Goal: Task Accomplishment & Management: Complete application form

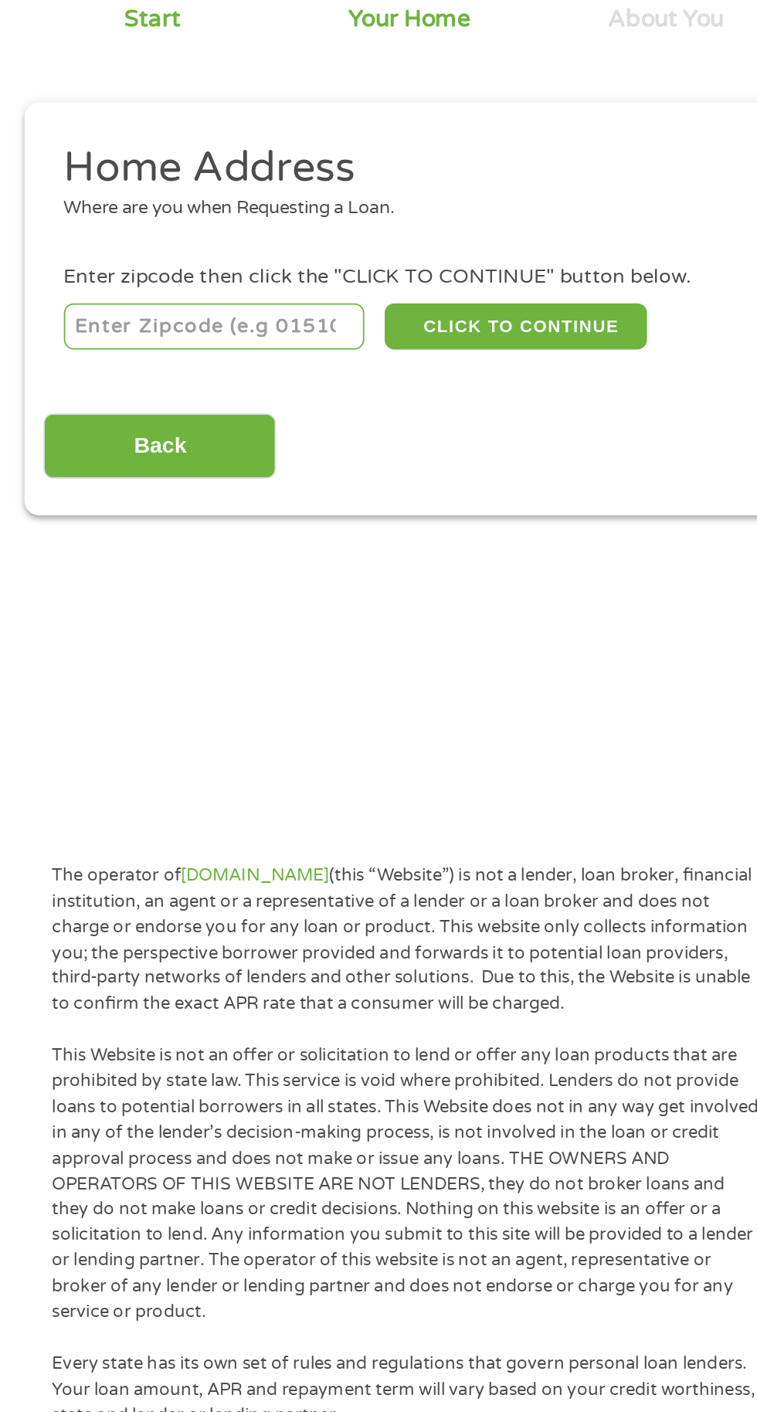
click at [74, 345] on input "number" at bounding box center [122, 342] width 172 height 26
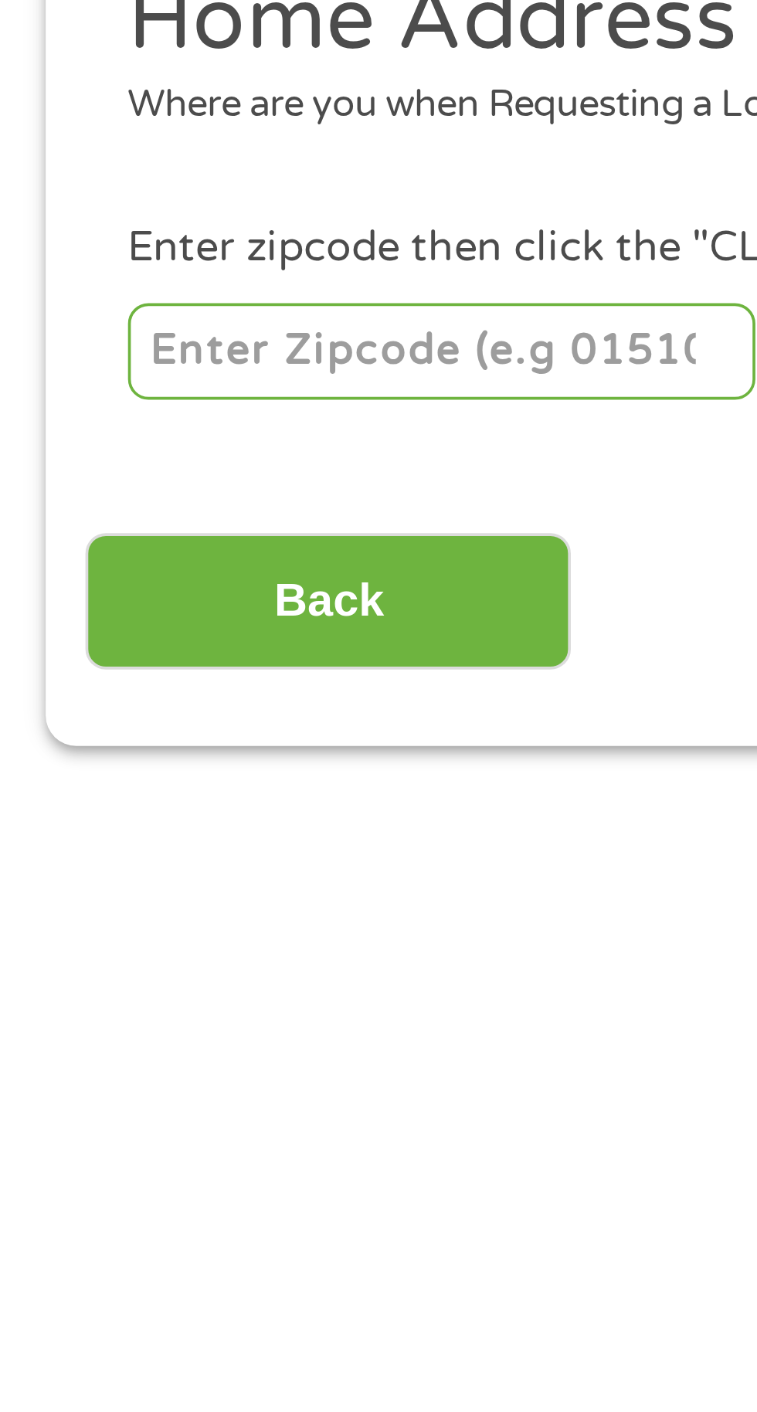
type input "55408"
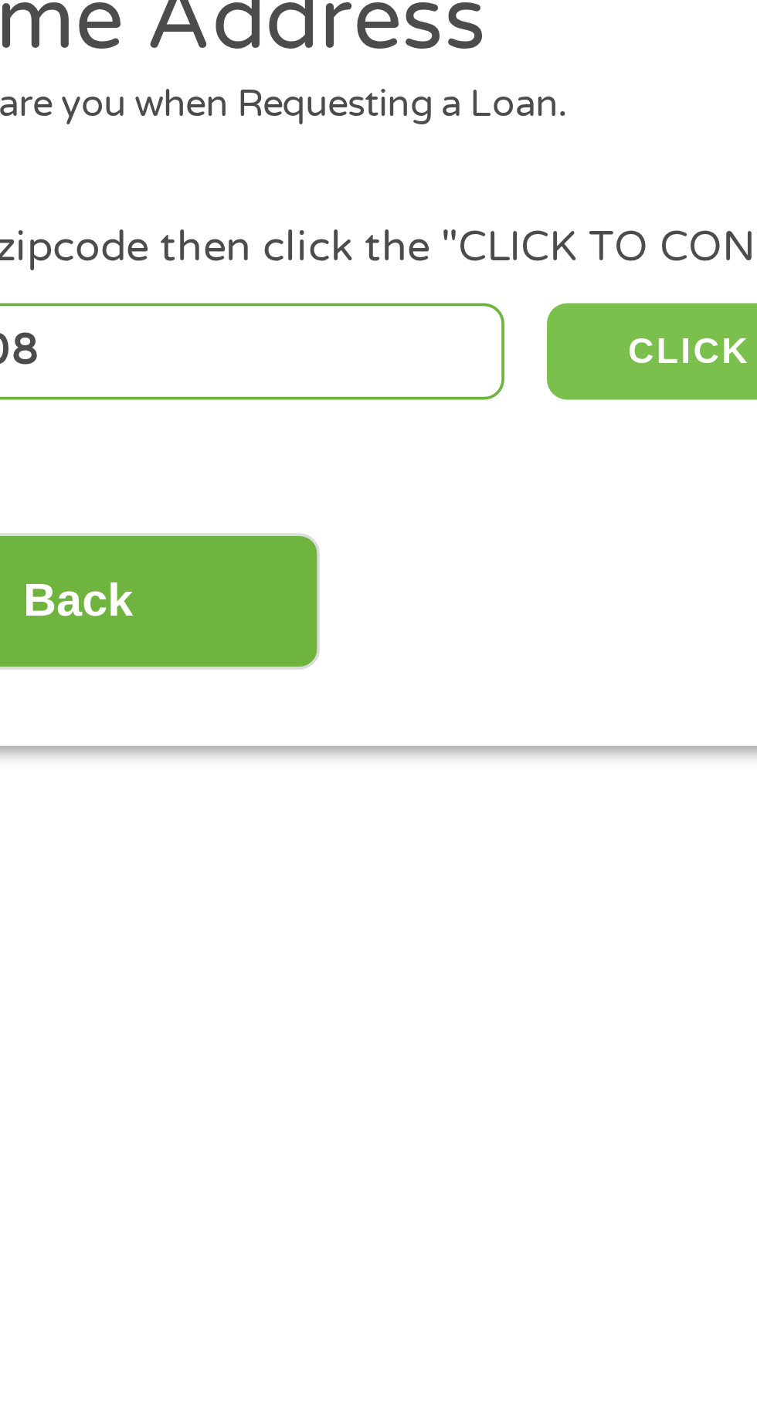
click at [241, 344] on button "CLICK TO CONTINUE" at bounding box center [293, 342] width 149 height 26
type input "55408"
type input "[GEOGRAPHIC_DATA]"
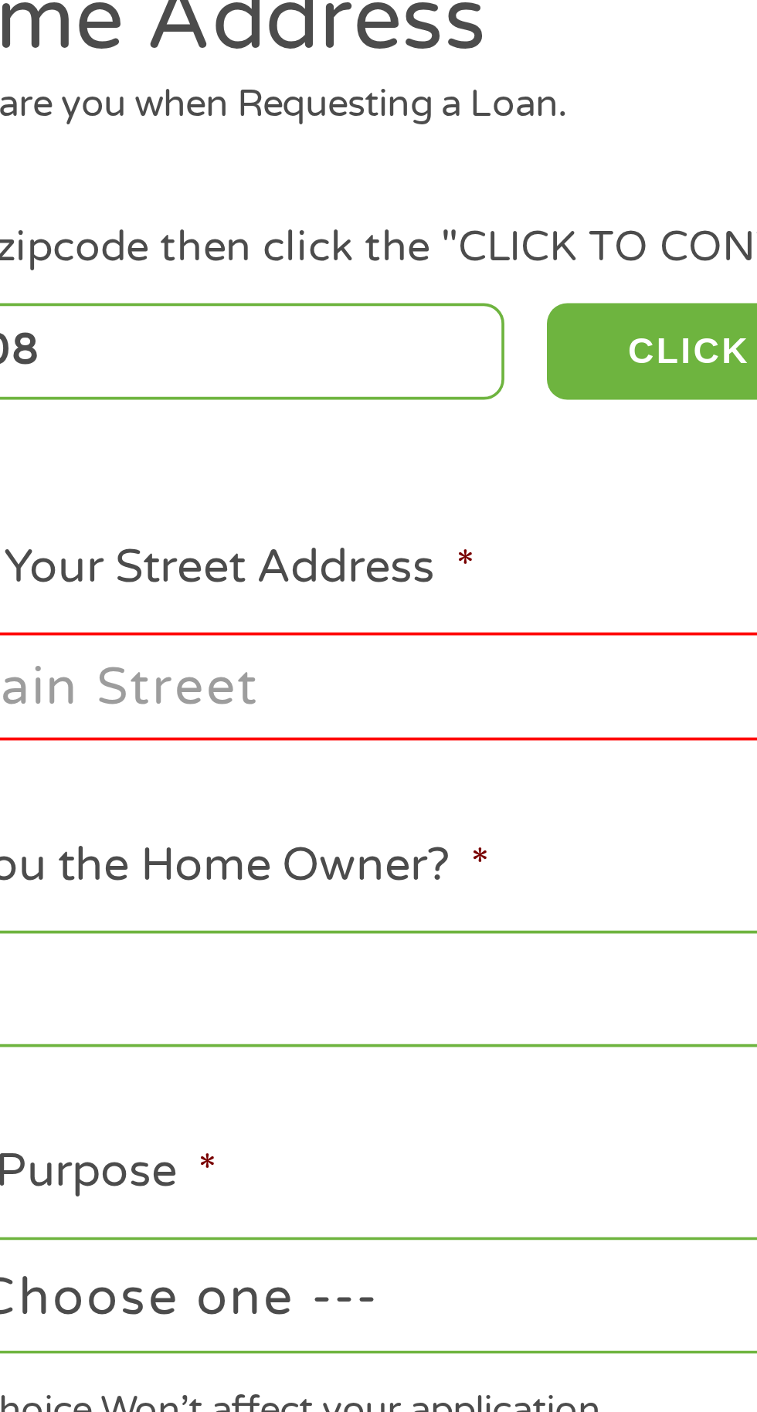
click at [93, 436] on input "Enter Your Street Address *" at bounding box center [201, 433] width 331 height 29
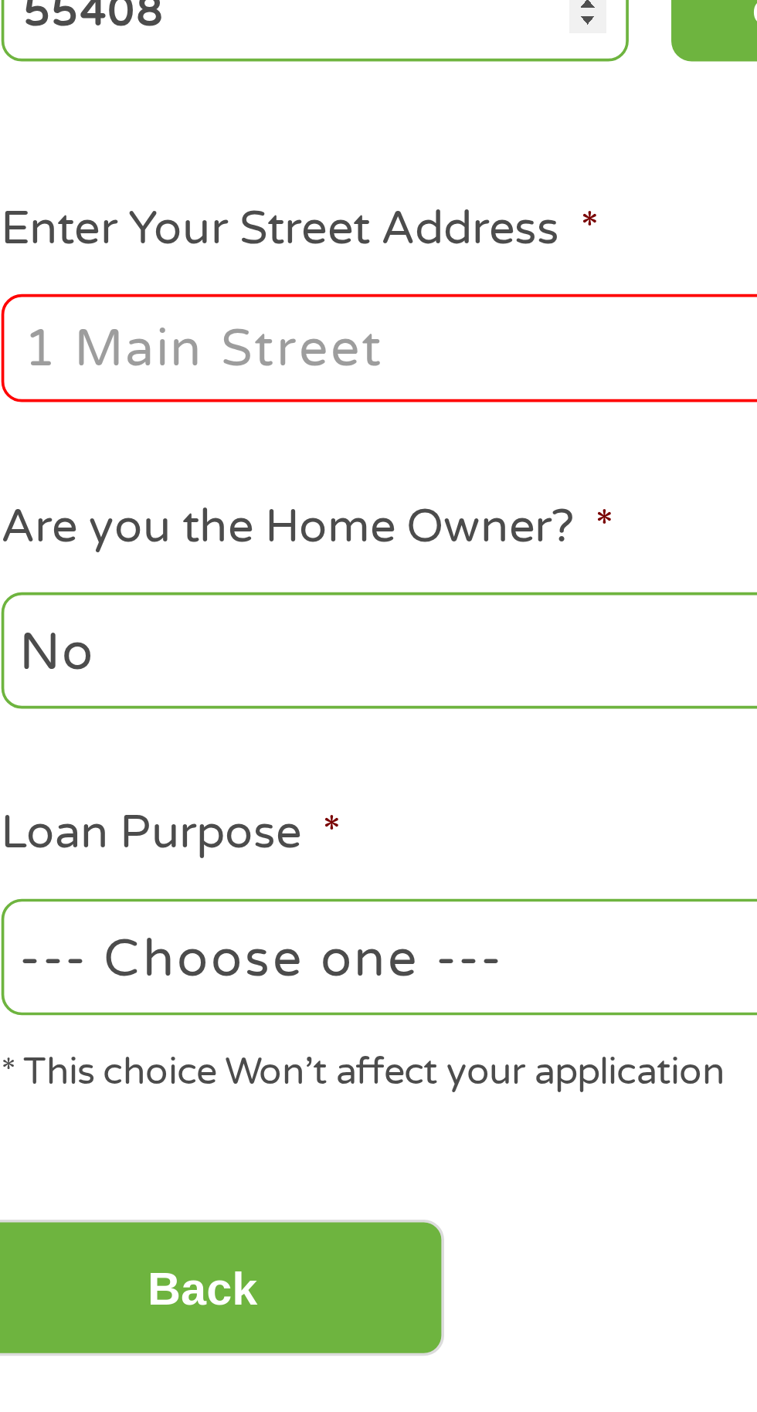
type input "[STREET_ADDRESS]"
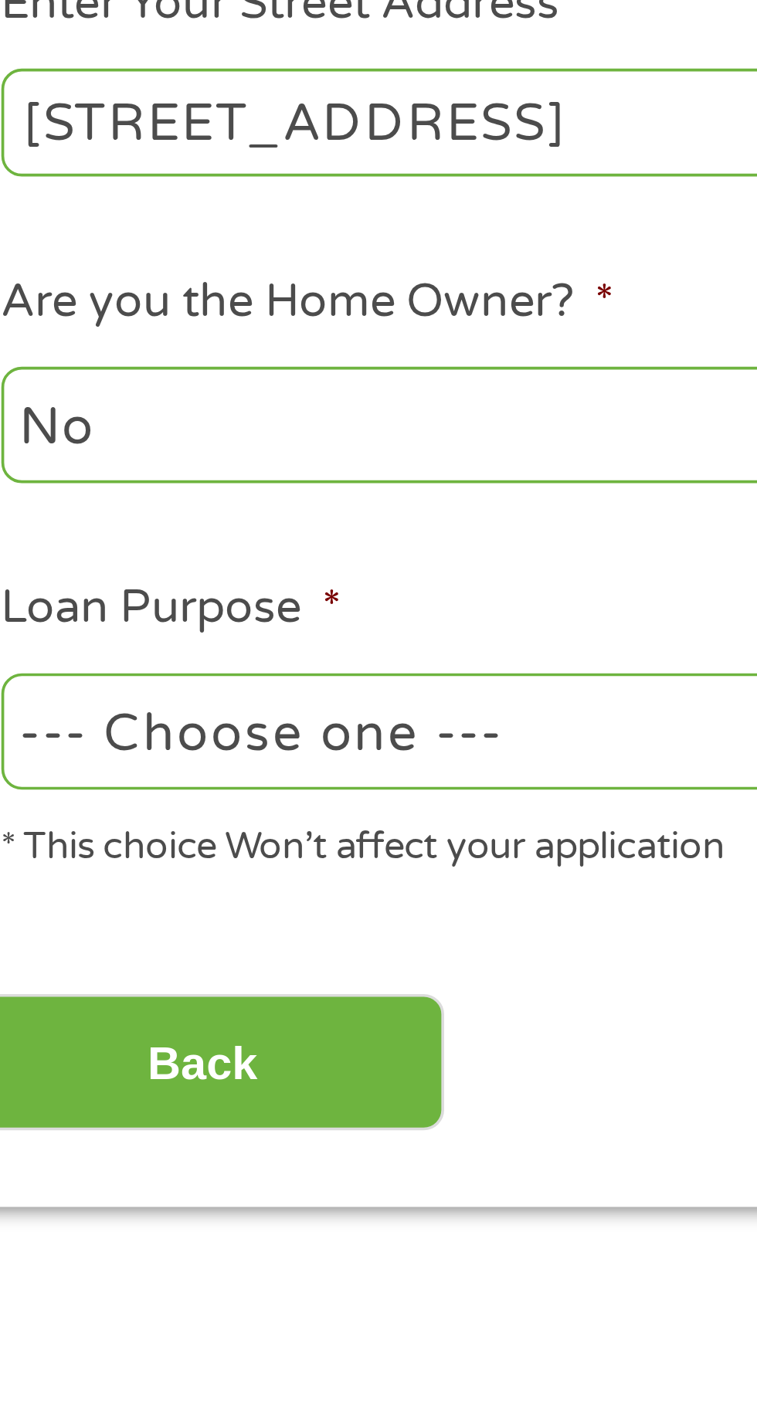
click at [66, 607] on select "--- Choose one --- Pay Bills Debt Consolidation Home Improvement Major Purchase…" at bounding box center [201, 599] width 331 height 32
select select "carloan"
click at [36, 586] on select "--- Choose one --- Pay Bills Debt Consolidation Home Improvement Major Purchase…" at bounding box center [201, 599] width 331 height 32
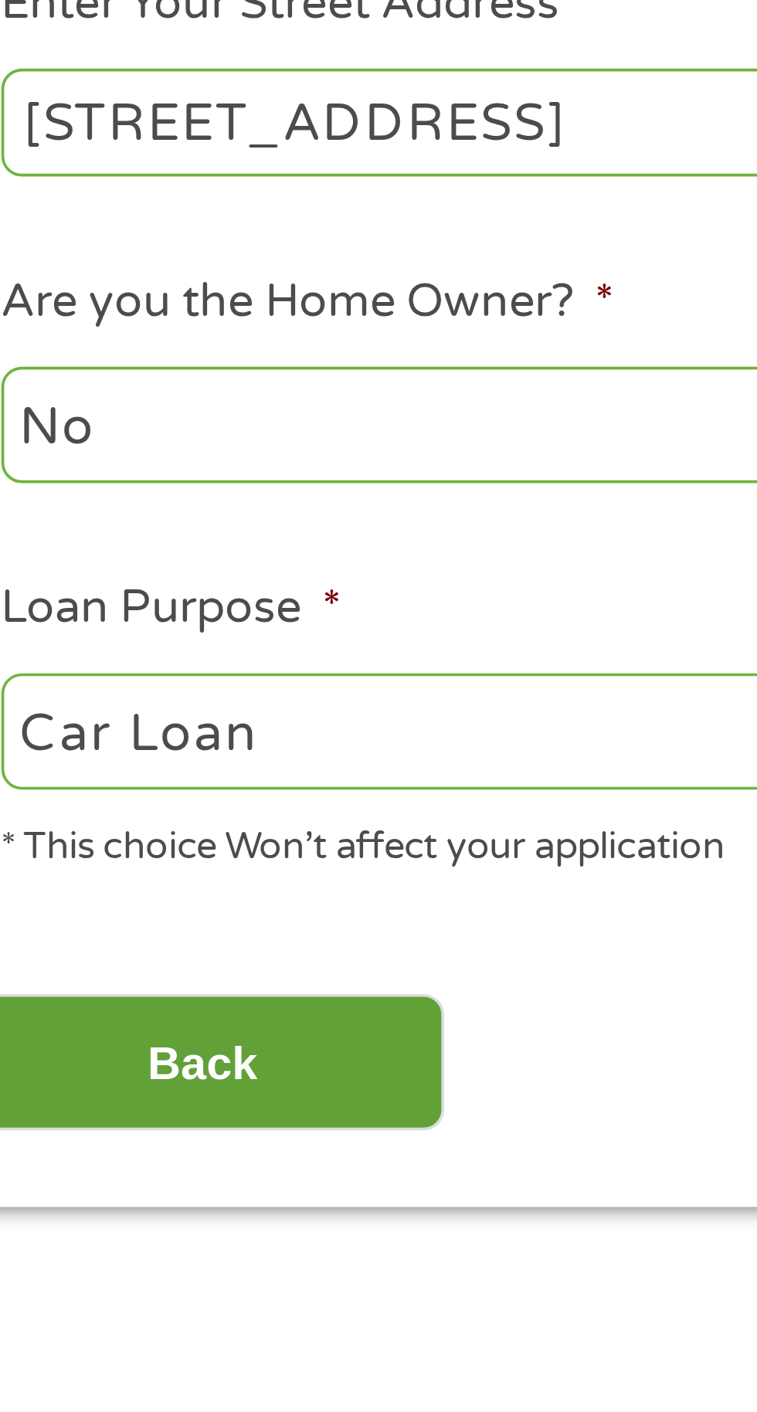
click at [86, 691] on input "Back" at bounding box center [91, 690] width 132 height 38
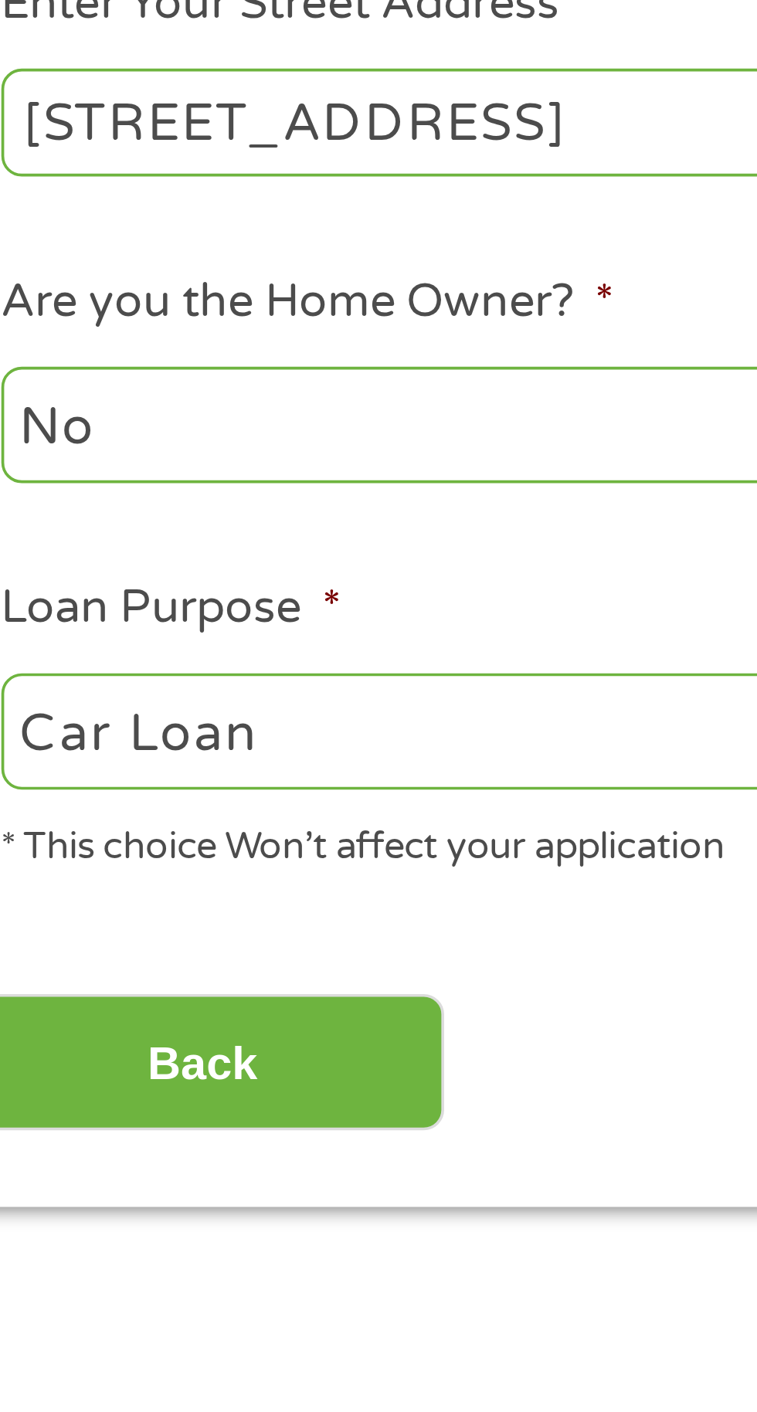
click at [68, 603] on main "1 Start 2 Your Home 3 About You 4 Employment 5 Banking 6 This field is hidden w…" at bounding box center [378, 424] width 757 height 678
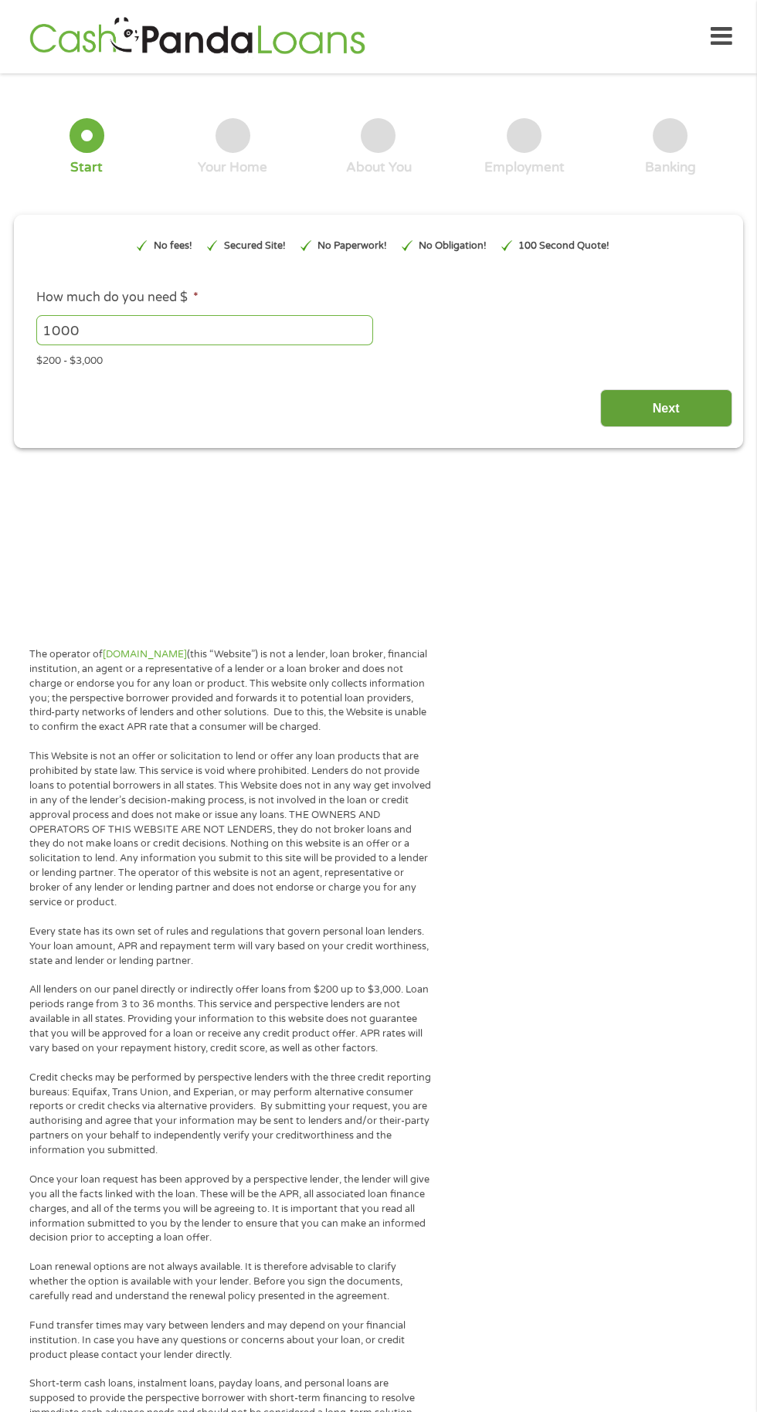
click at [664, 409] on input "Next" at bounding box center [666, 408] width 132 height 38
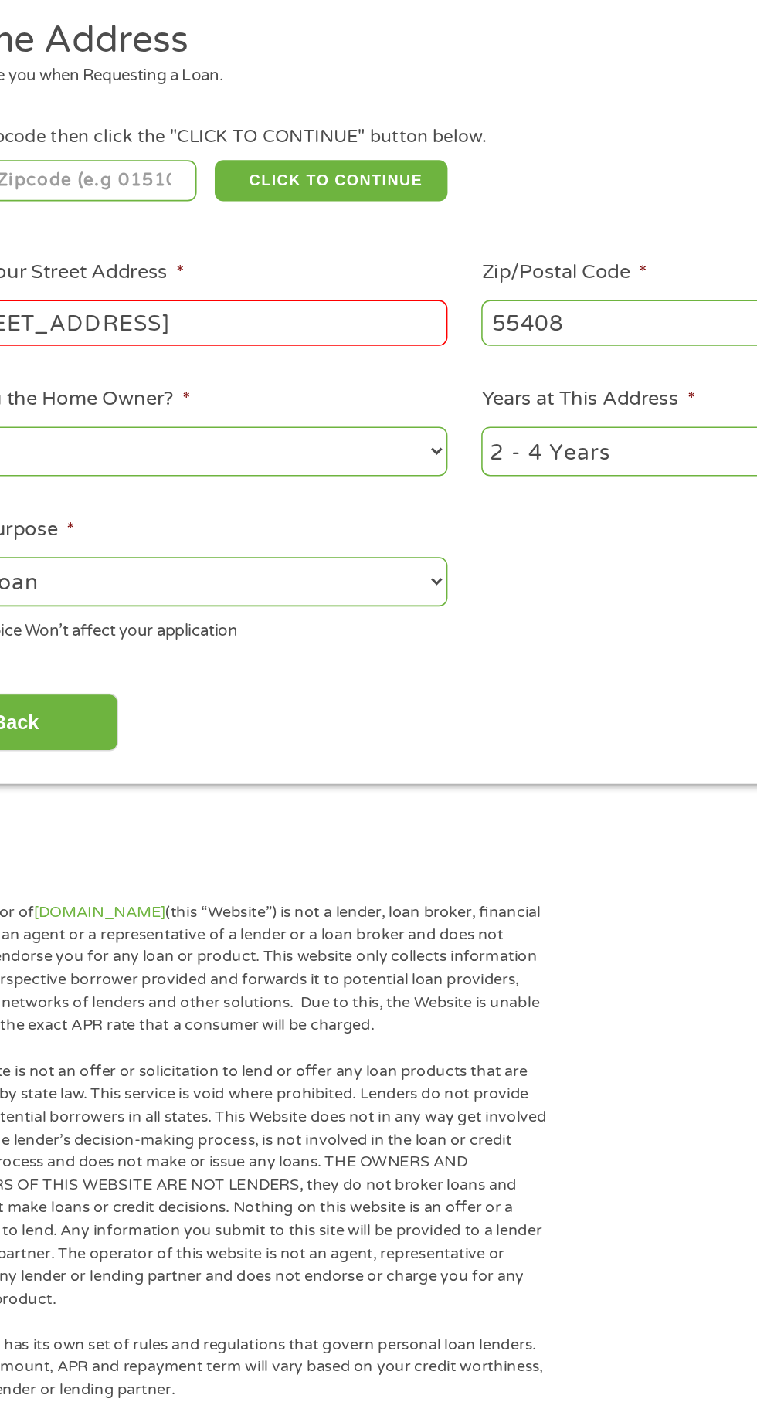
scroll to position [7, 0]
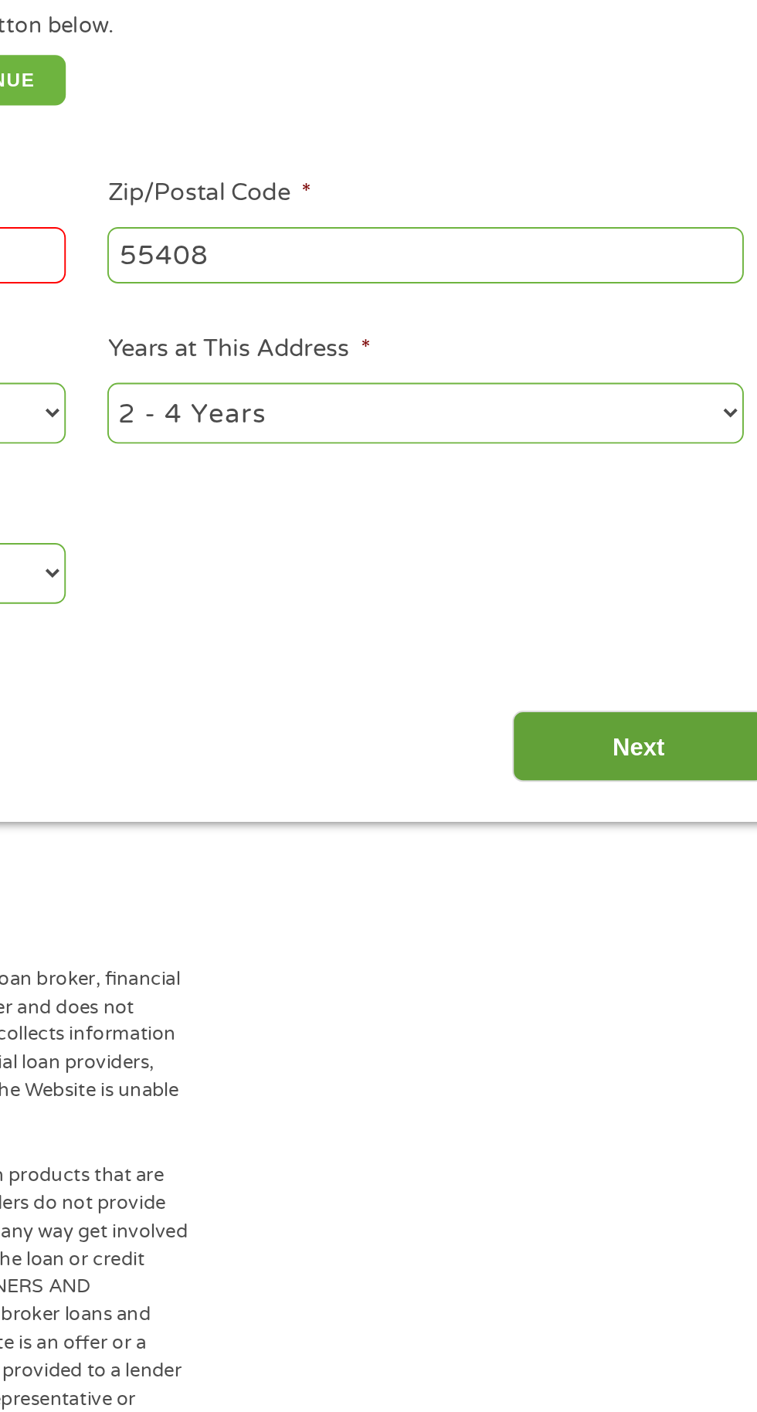
click at [640, 674] on input "Next" at bounding box center [666, 683] width 132 height 38
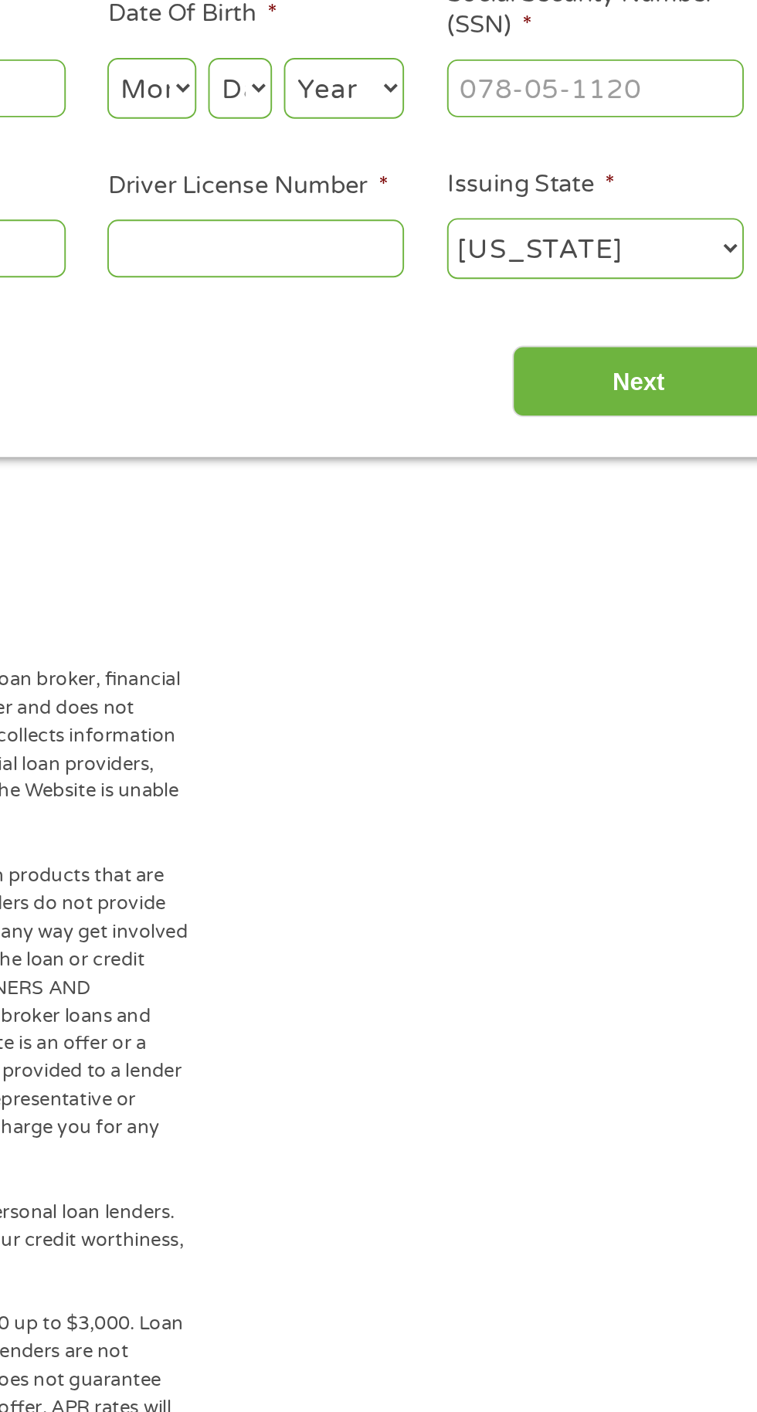
scroll to position [6, 6]
click at [656, 678] on div "The operator of [DOMAIN_NAME] (this “Website”) is not a lender, loan broker, fi…" at bounding box center [378, 1370] width 757 height 1505
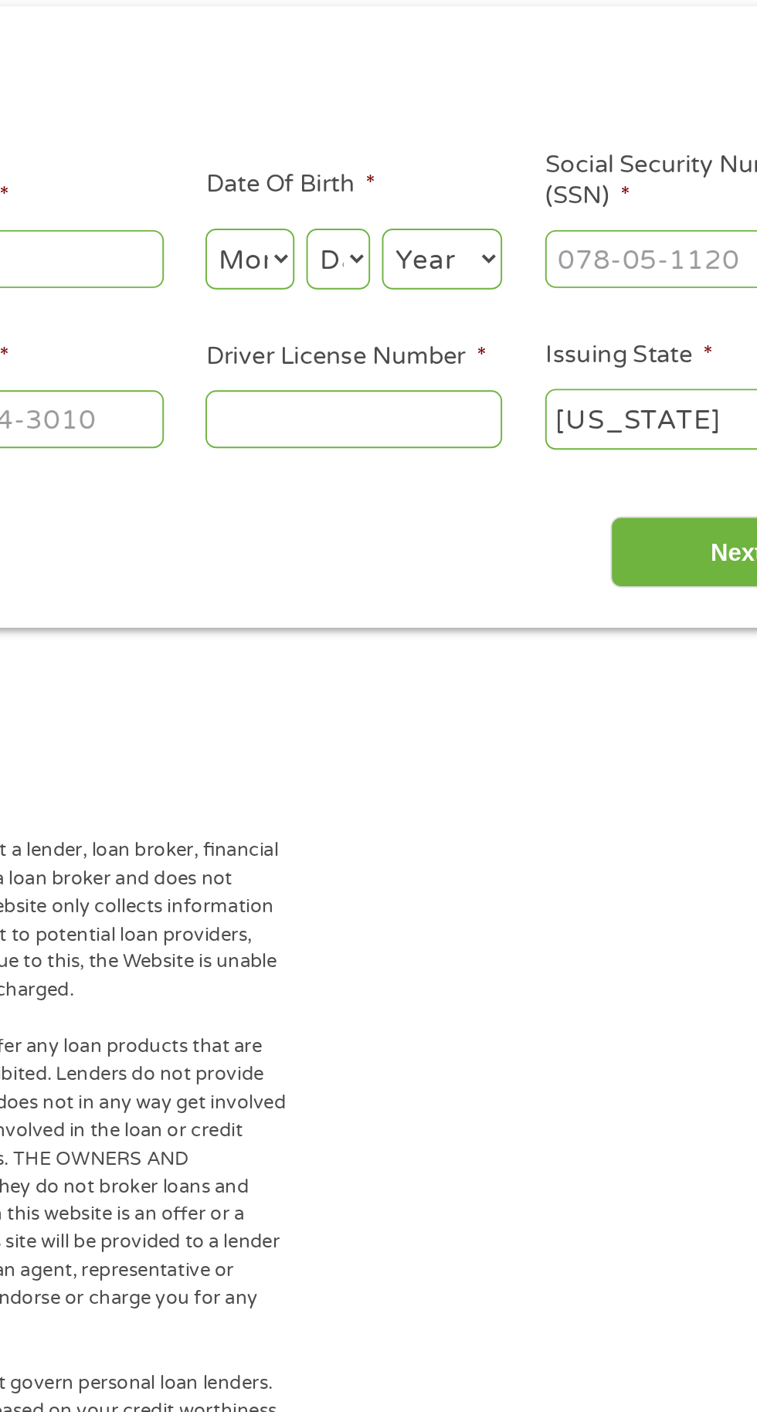
scroll to position [7, 0]
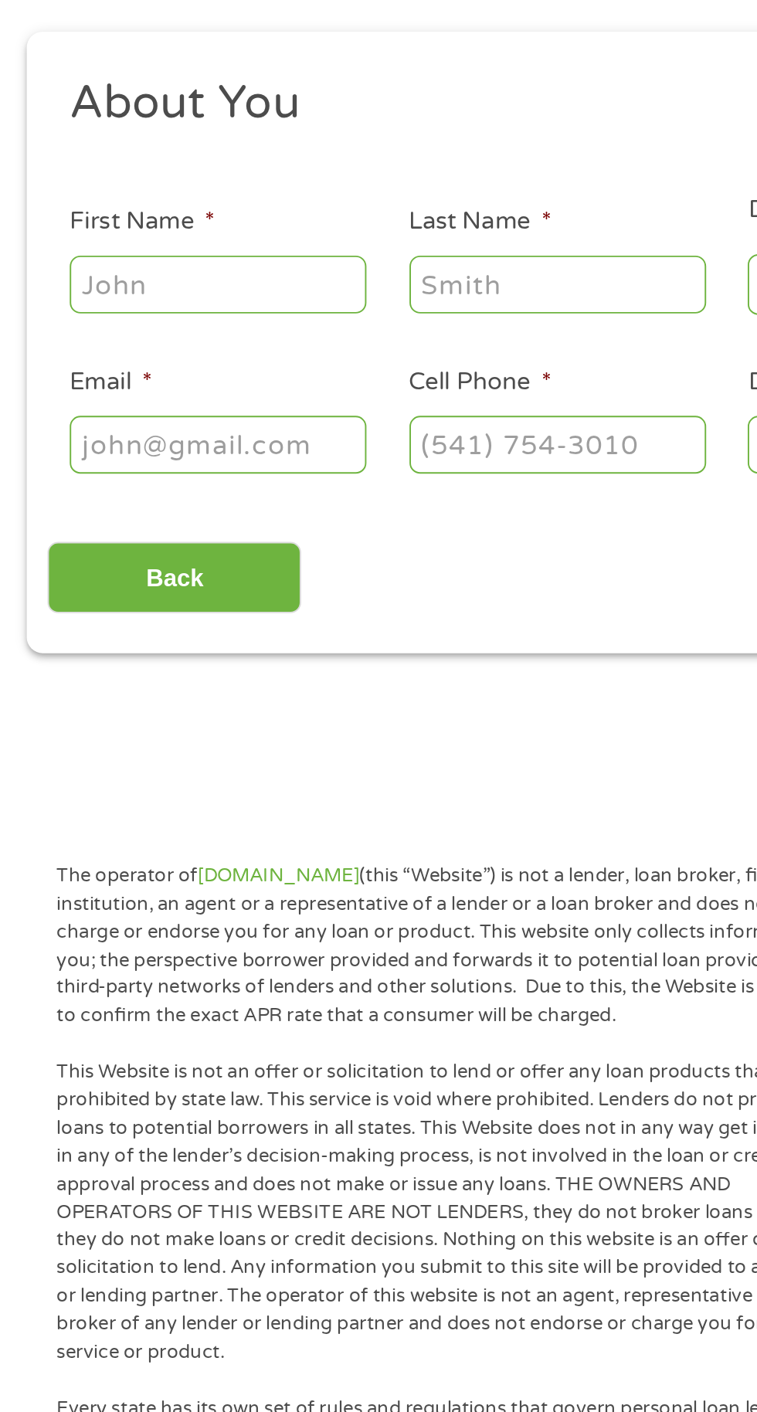
click at [68, 343] on input "First Name *" at bounding box center [113, 338] width 155 height 29
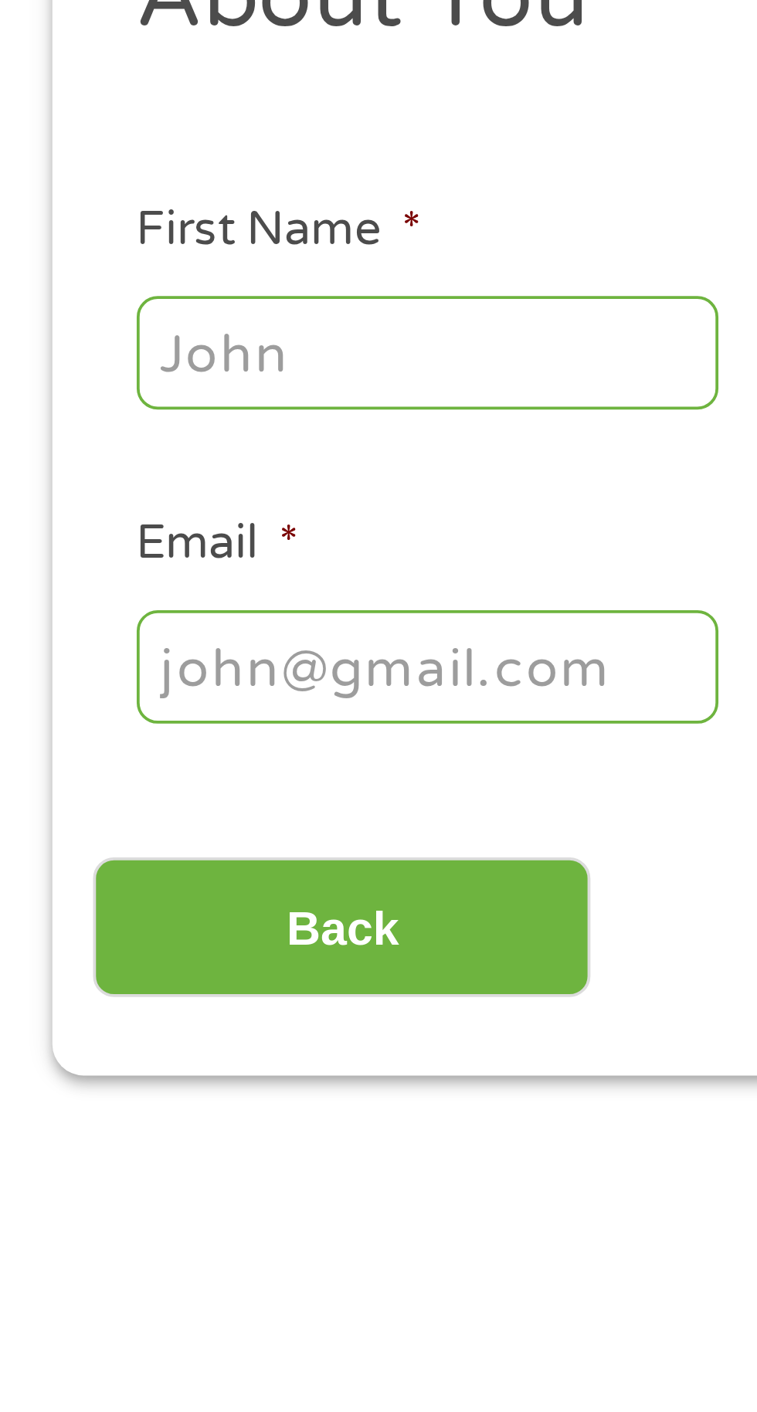
type input "Devin"
type input "Huapapi"
type input "[EMAIL_ADDRESS][DOMAIN_NAME]"
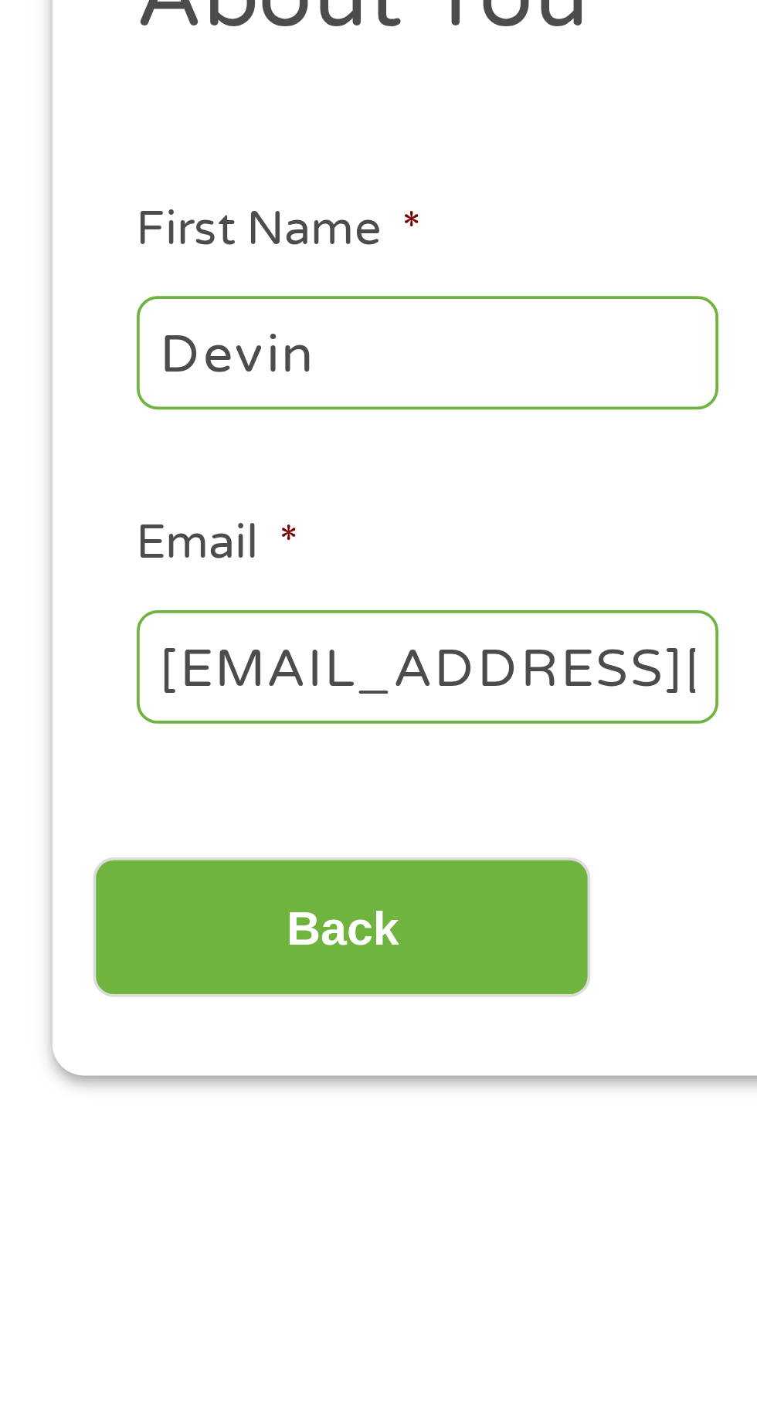
type input "[PHONE_NUMBER]"
click at [54, 384] on label "Email *" at bounding box center [57, 390] width 43 height 16
click at [54, 408] on input "[EMAIL_ADDRESS][DOMAIN_NAME]" at bounding box center [113, 422] width 155 height 29
click at [29, 386] on li "Email * [EMAIL_ADDRESS][DOMAIN_NAME]" at bounding box center [113, 410] width 177 height 59
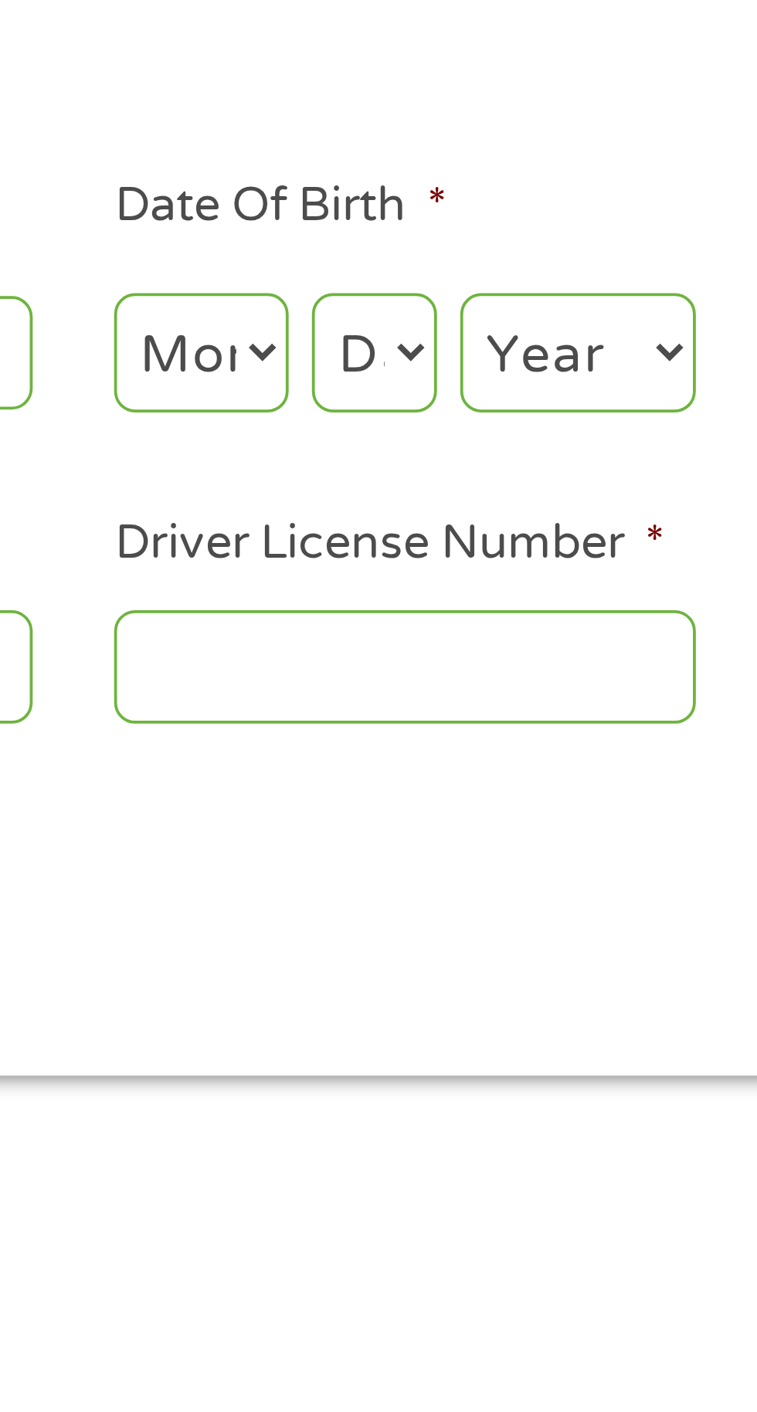
click at [415, 342] on select "Month 1 2 3 4 5 6 7 8 9 10 11 12" at bounding box center [412, 340] width 46 height 32
select select "8"
click at [389, 324] on select "Month 1 2 3 4 5 6 7 8 9 10 11 12" at bounding box center [412, 340] width 46 height 32
click at [458, 342] on select "Day 1 2 3 4 5 6 7 8 9 10 11 12 13 14 15 16 17 18 19 20 21 22 23 24 25 26 27 28 …" at bounding box center [458, 340] width 33 height 32
select select "17"
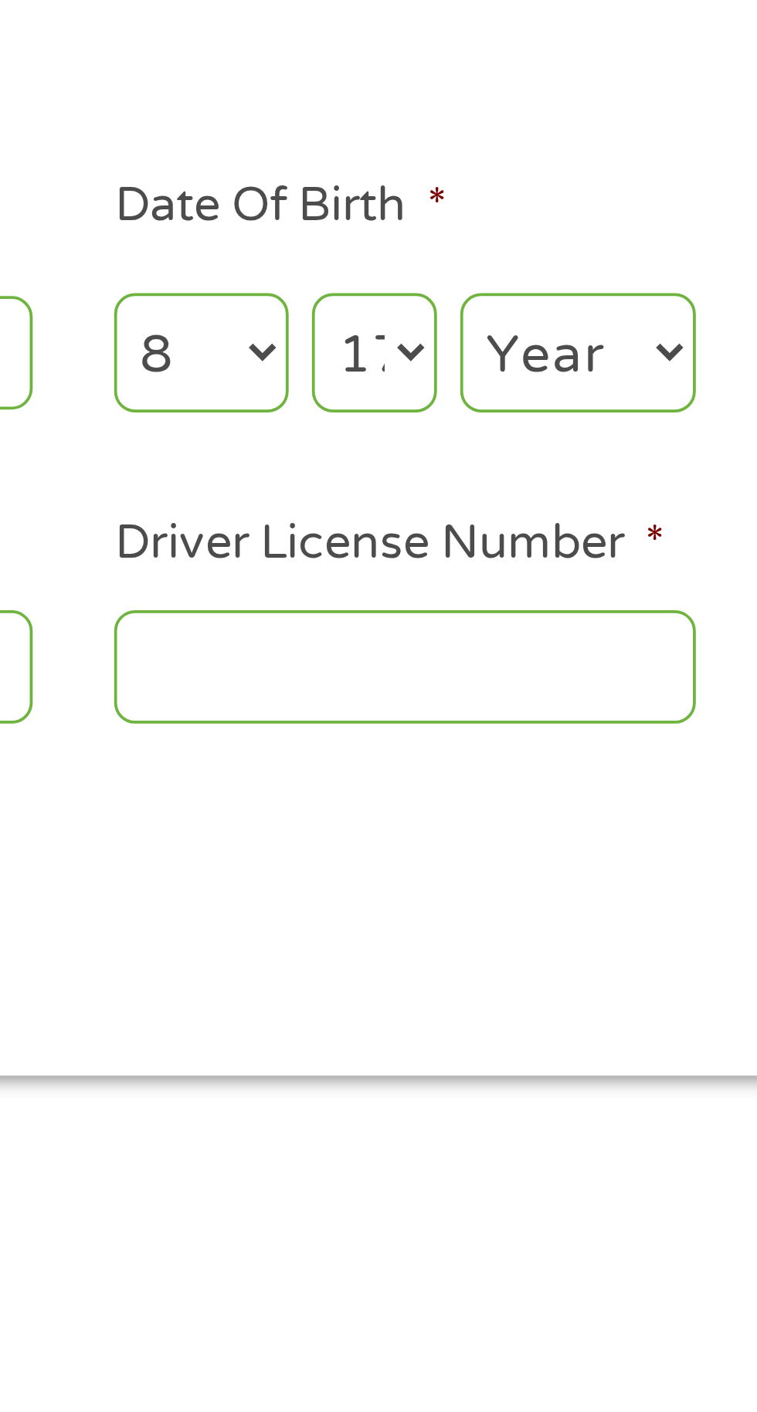
click at [442, 324] on select "Day 1 2 3 4 5 6 7 8 9 10 11 12 13 14 15 16 17 18 19 20 21 22 23 24 25 26 27 28 …" at bounding box center [458, 340] width 33 height 32
click at [514, 338] on select "Year [DATE] 2006 2005 2004 2003 2002 2001 2000 1999 1998 1997 1996 1995 1994 19…" at bounding box center [512, 340] width 63 height 32
select select "1986"
click at [481, 324] on select "Year [DATE] 2006 2005 2004 2003 2002 2001 2000 1999 1998 1997 1996 1995 1994 19…" at bounding box center [512, 340] width 63 height 32
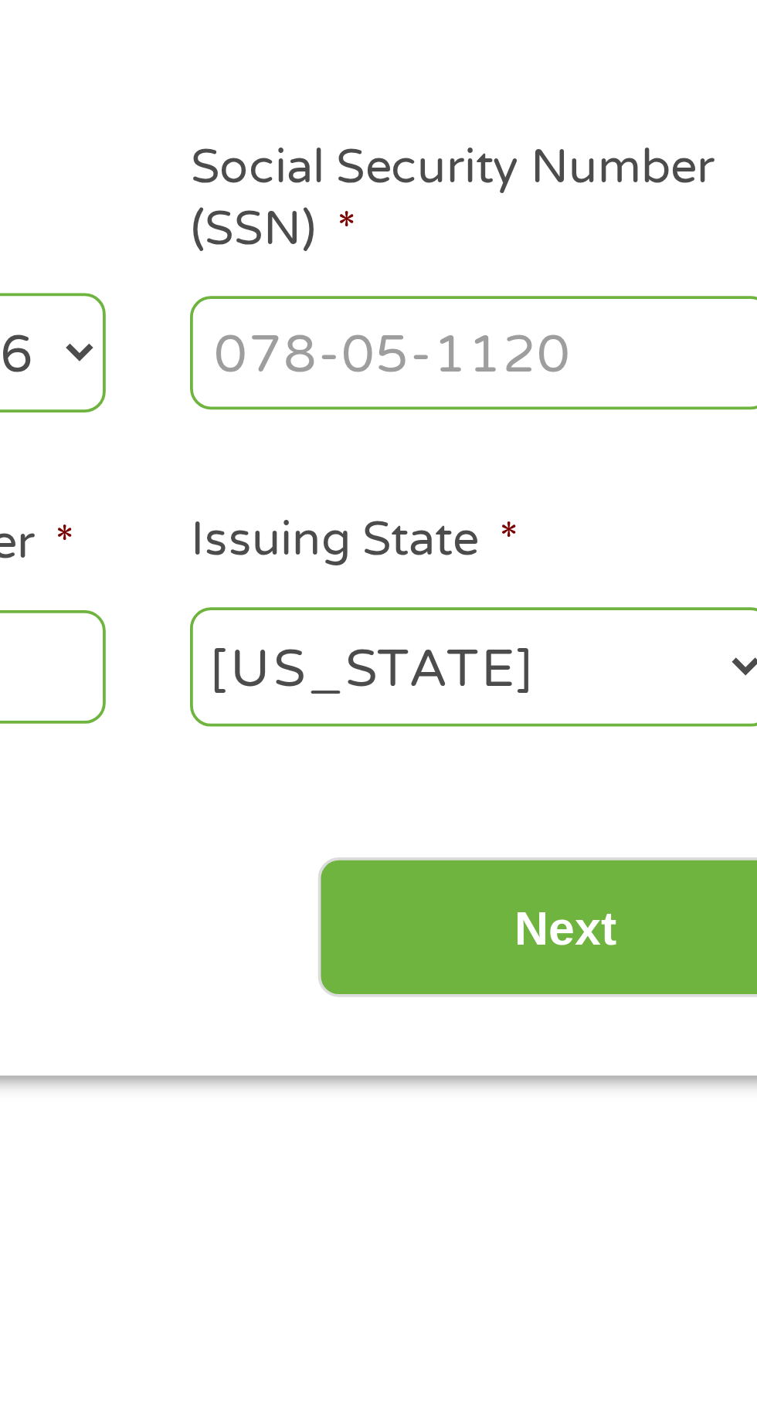
click at [584, 340] on input "Social Security Number (SSN) *" at bounding box center [643, 338] width 155 height 29
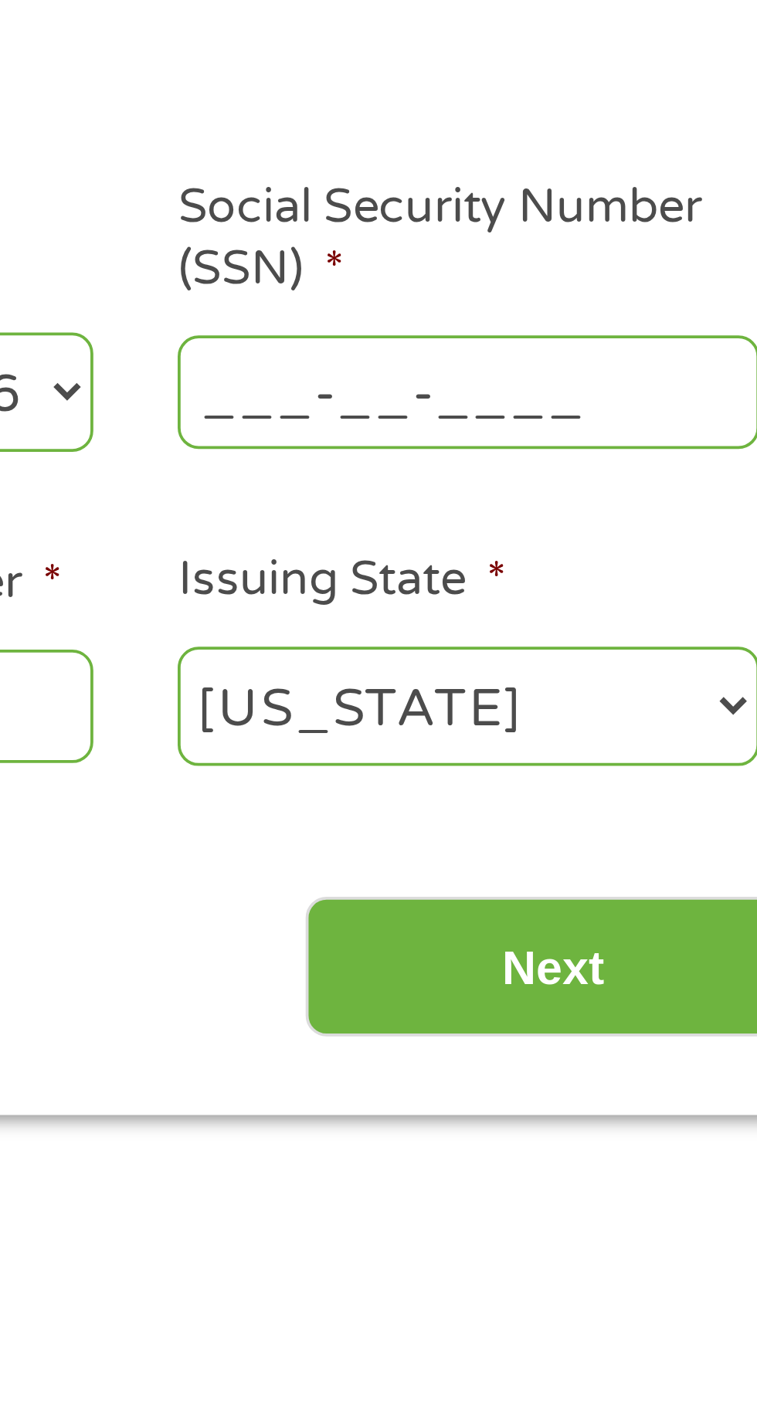
scroll to position [7, 0]
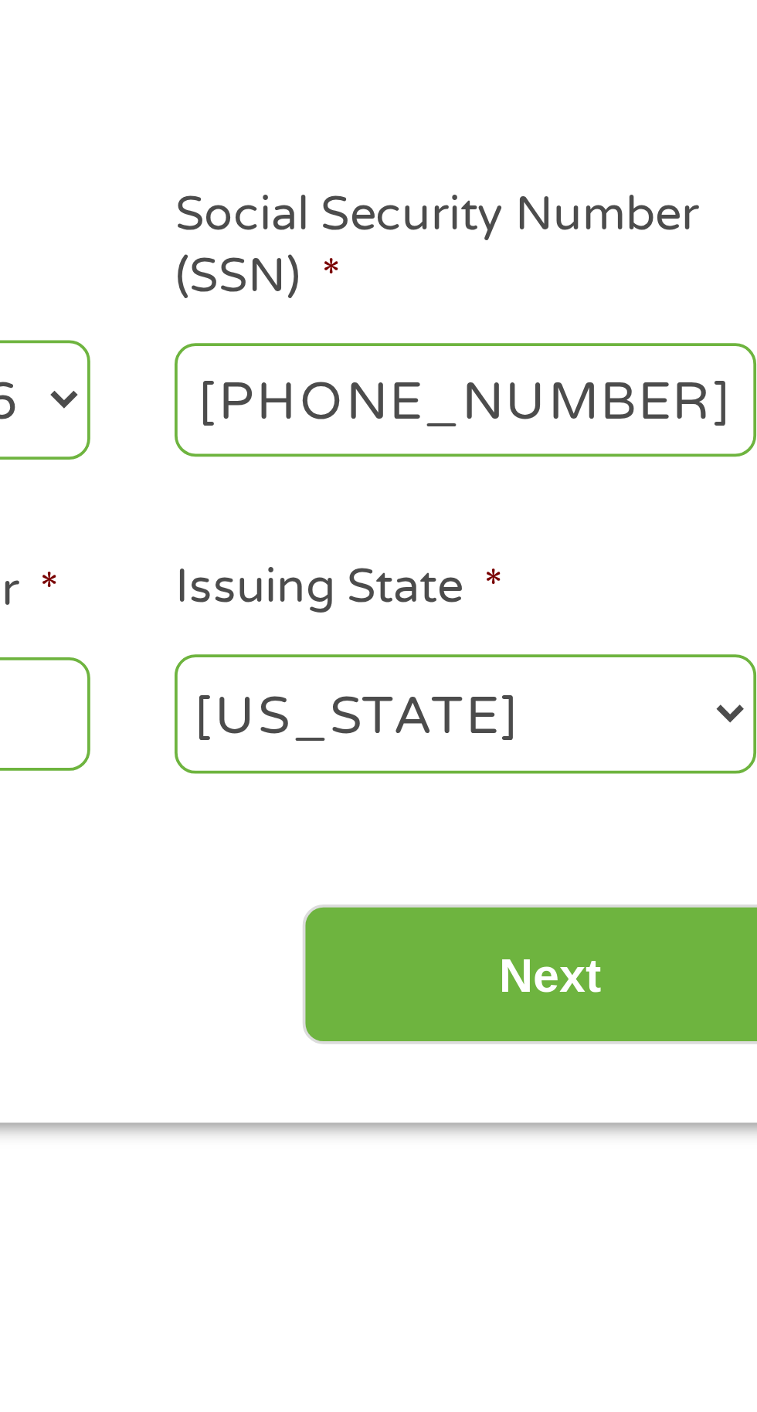
type input "471-08-7790"
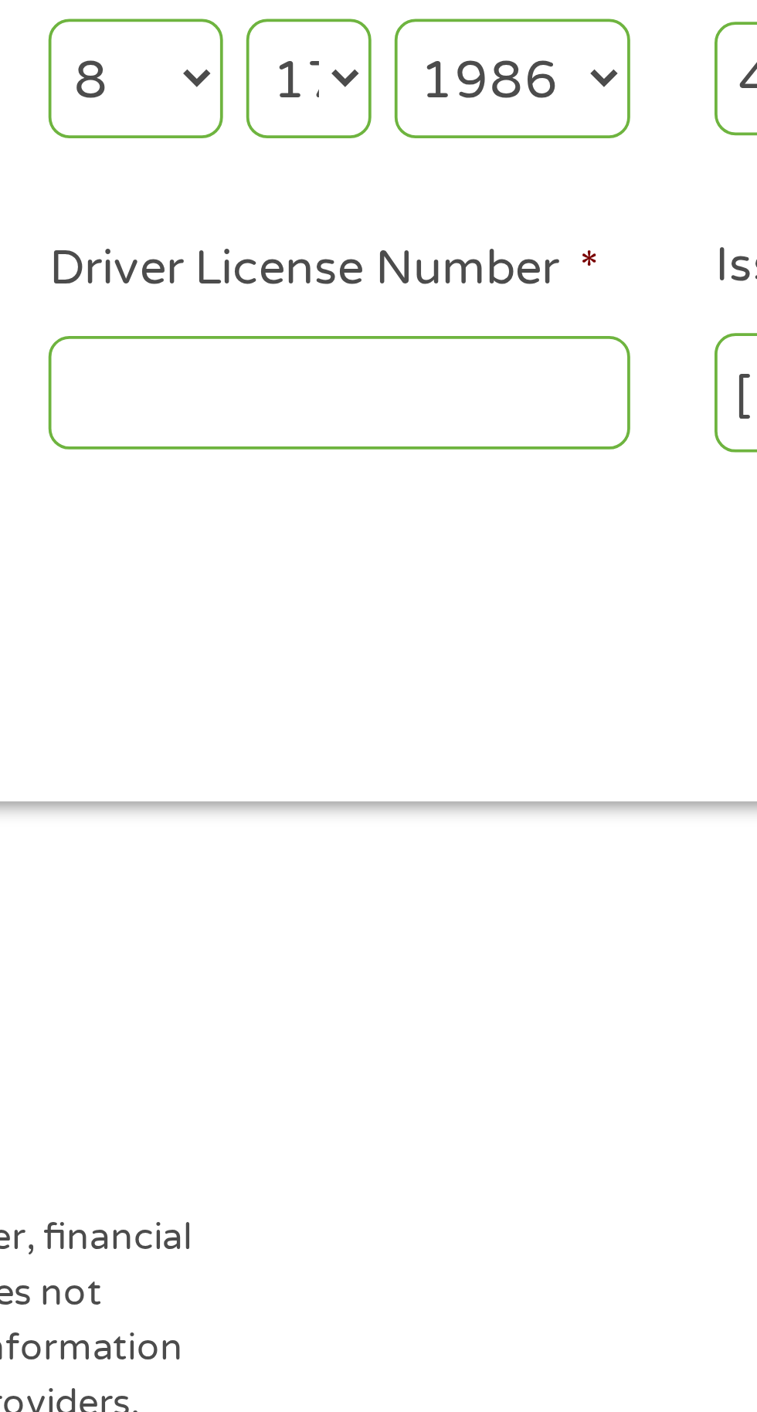
click at [412, 425] on input "Driver License Number *" at bounding box center [466, 422] width 155 height 29
click at [456, 341] on select "Day 1 2 3 4 5 6 7 8 9 10 11 12 13 14 15 16 17 18 19 20 21 22 23 24 25 26 27 28 …" at bounding box center [458, 340] width 33 height 32
click at [442, 324] on select "Day 1 2 3 4 5 6 7 8 9 10 11 12 13 14 15 16 17 18 19 20 21 22 23 24 25 26 27 28 …" at bounding box center [458, 340] width 33 height 32
click at [488, 424] on input "Driver License Number *" at bounding box center [466, 422] width 155 height 29
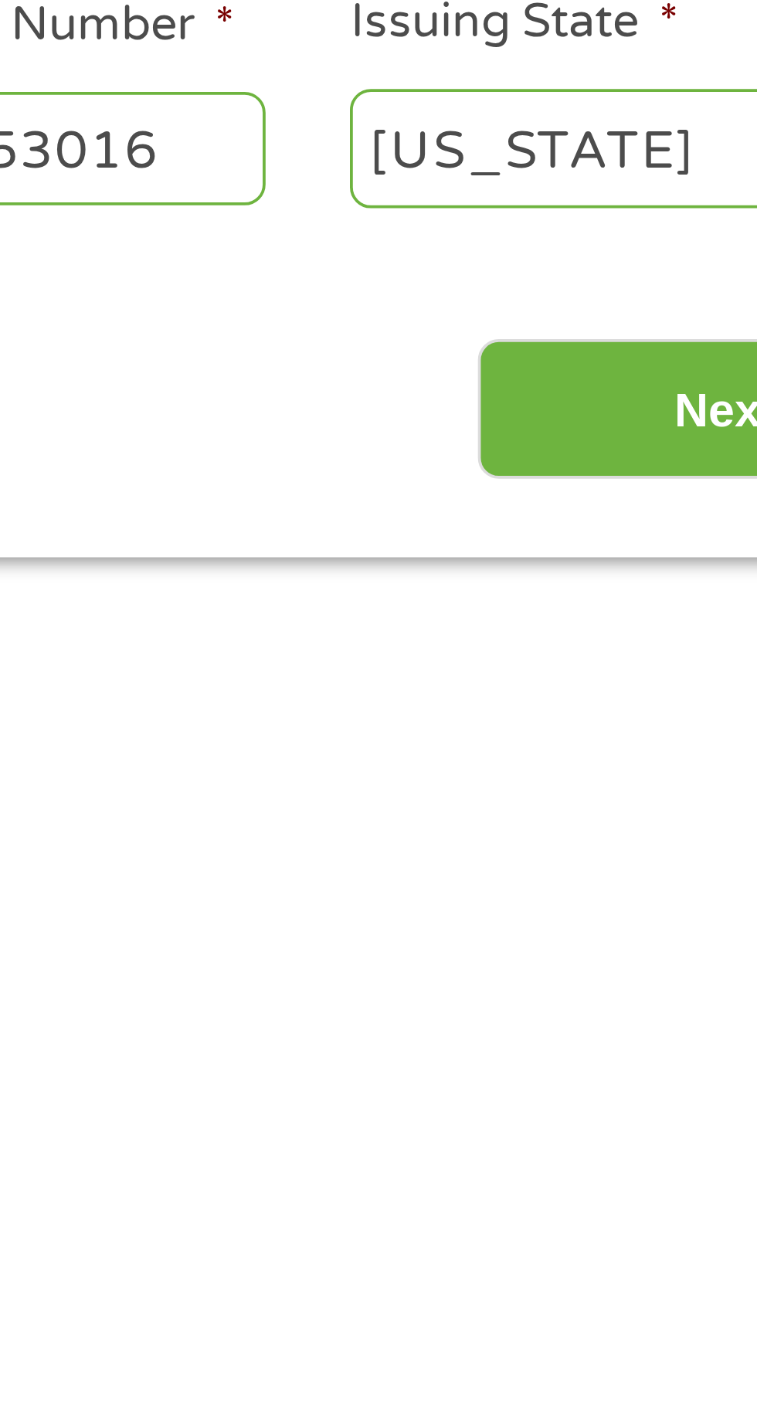
type input "E295077253016"
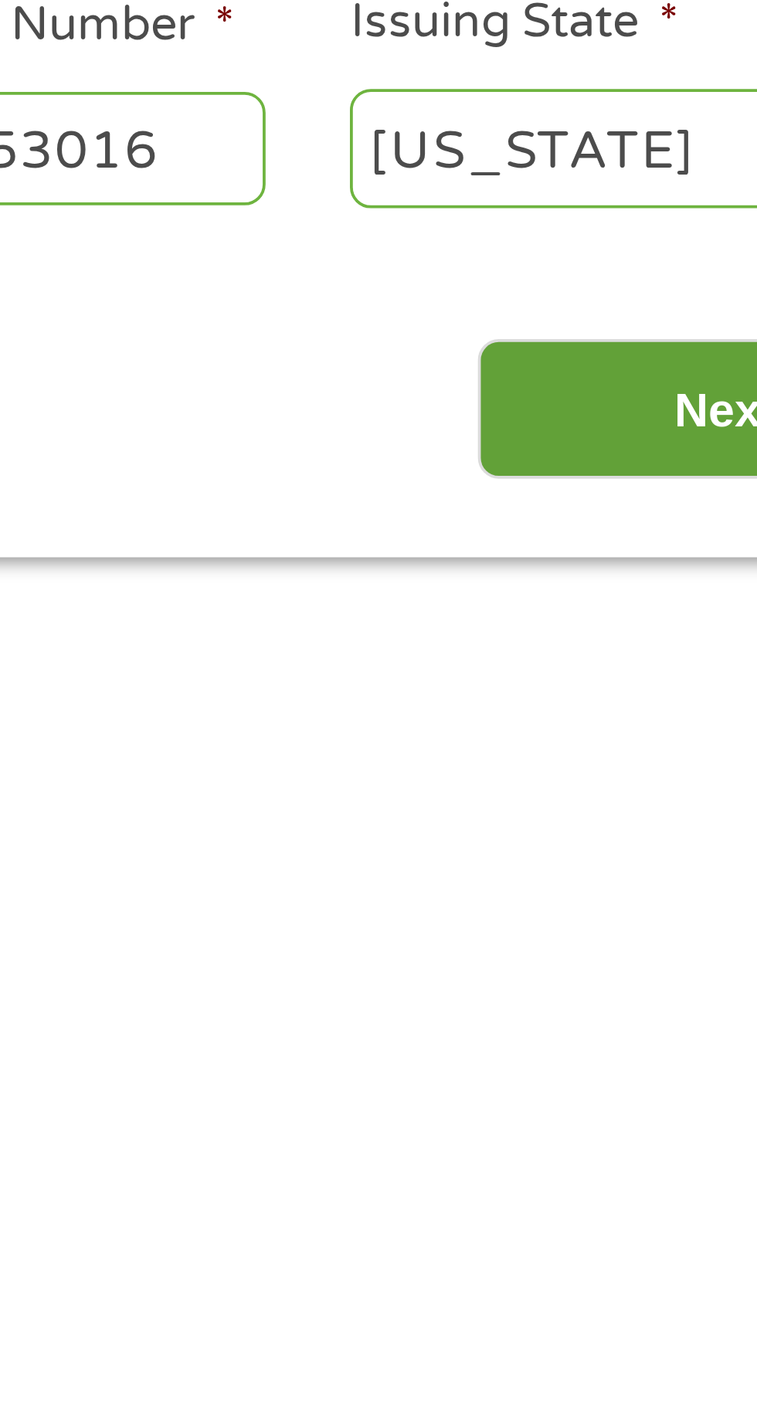
click at [624, 490] on input "Next" at bounding box center [666, 493] width 132 height 38
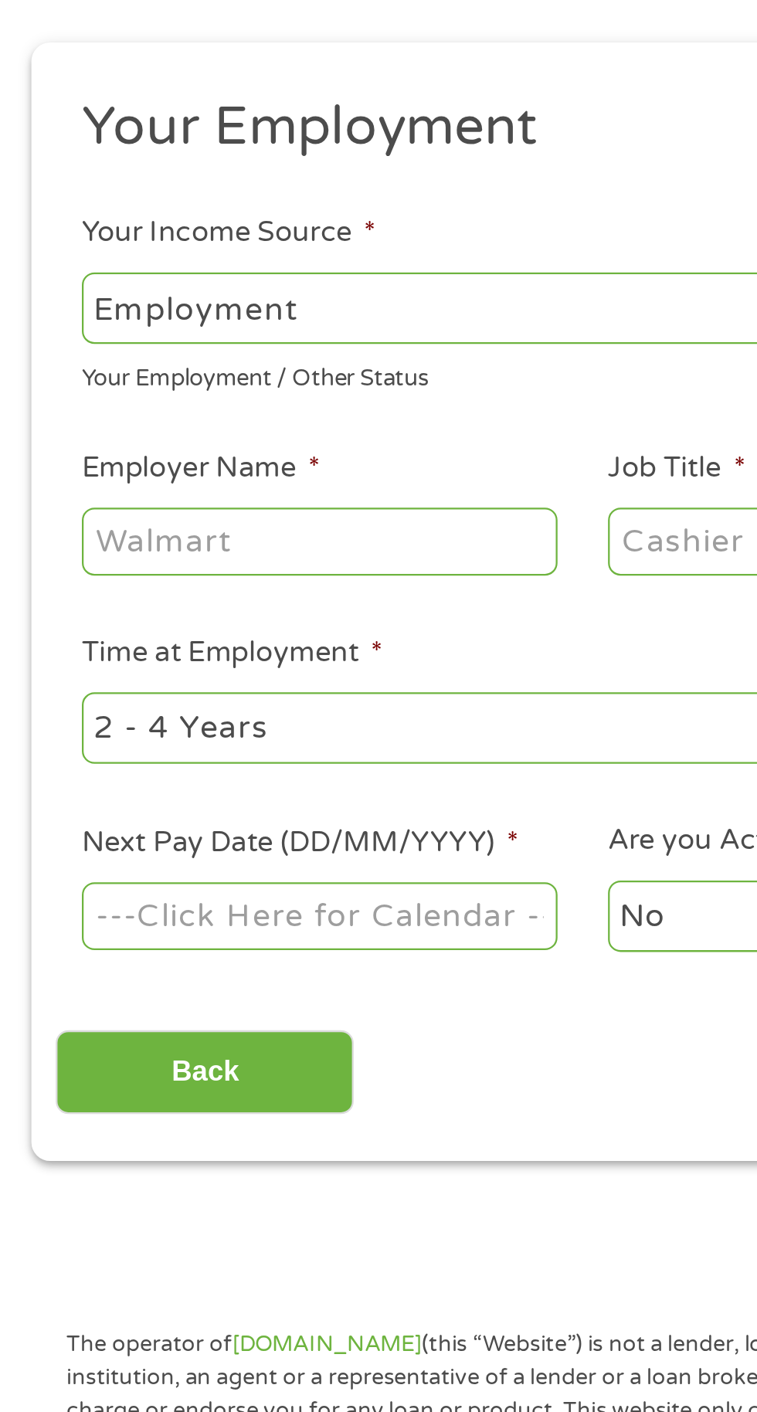
scroll to position [65, 0]
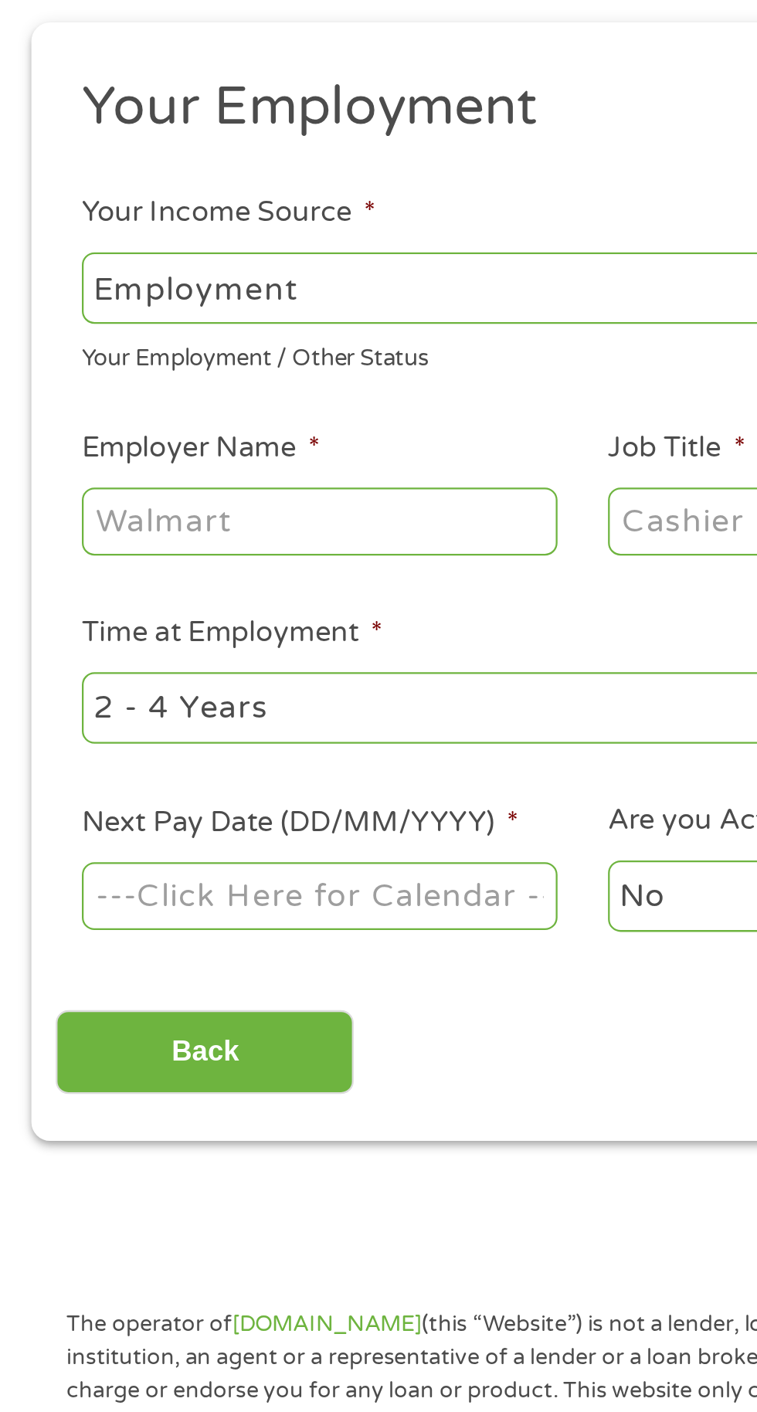
click at [205, 267] on select "--- Choose one --- Employment [DEMOGRAPHIC_DATA] Benefits" at bounding box center [201, 268] width 331 height 32
select select "benefits"
click at [36, 252] on select "--- Choose one --- Employment [DEMOGRAPHIC_DATA] Benefits" at bounding box center [201, 268] width 331 height 32
type input "Other"
type input "[PHONE_NUMBER]"
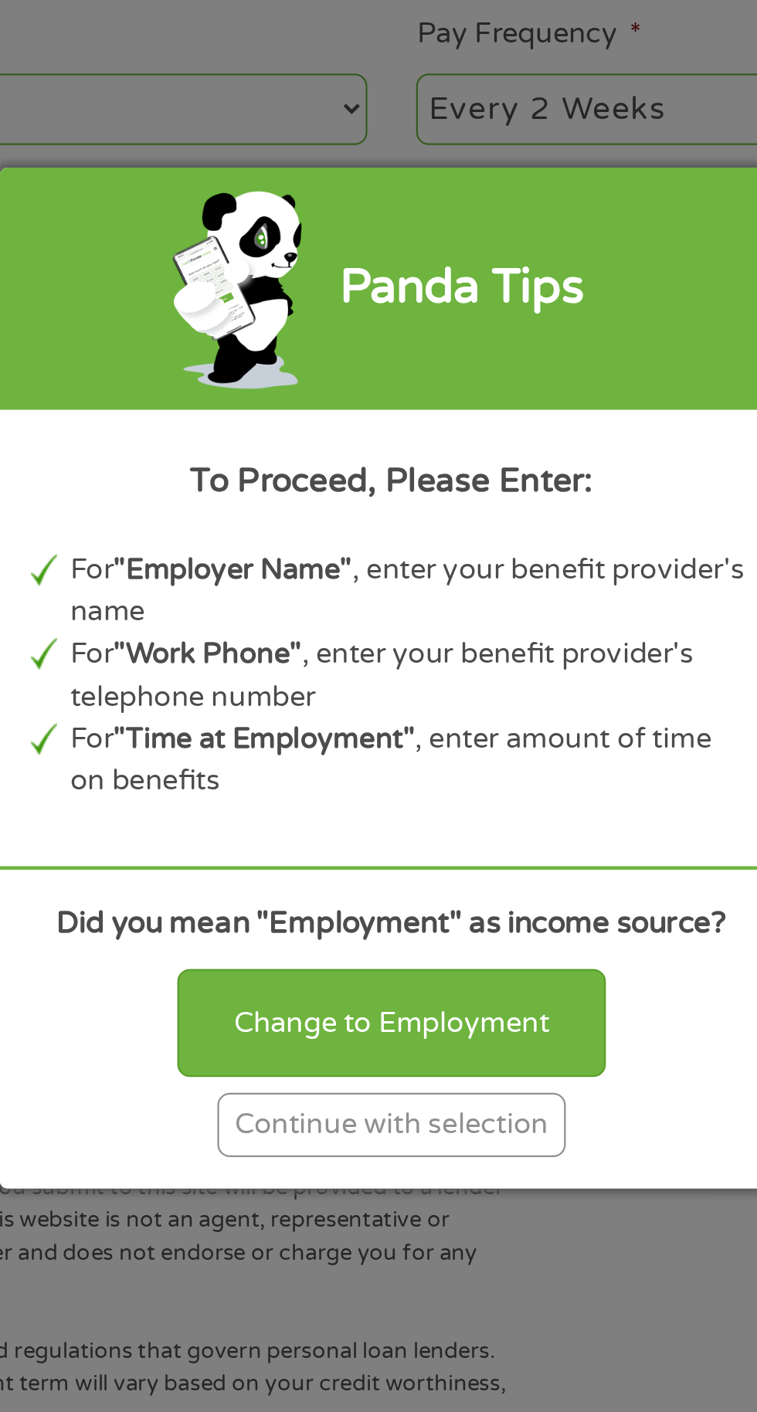
click at [324, 919] on div "Continue with selection" at bounding box center [378, 904] width 155 height 29
